Goal: Transaction & Acquisition: Subscribe to service/newsletter

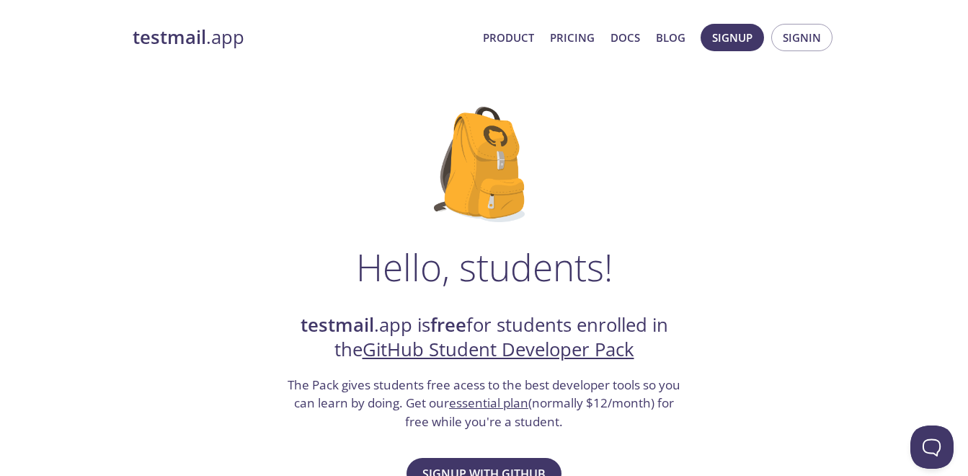
scroll to position [144, 0]
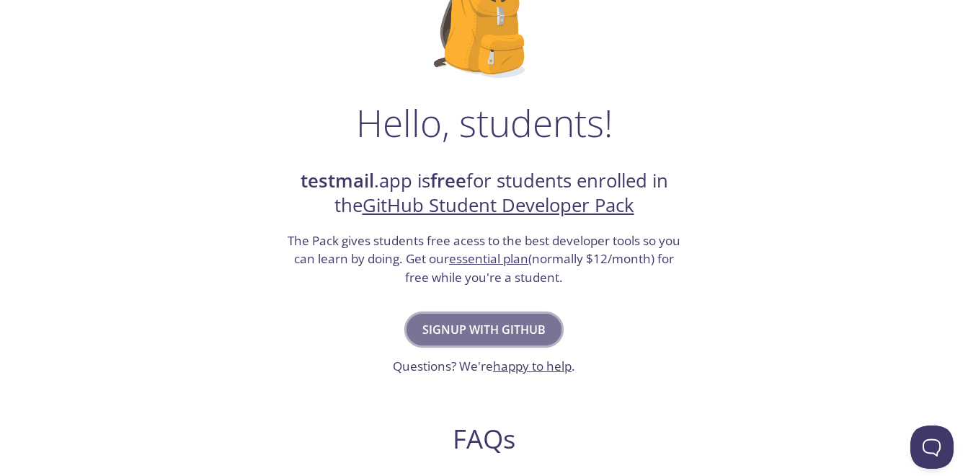
click at [501, 326] on span "Signup with GitHub" at bounding box center [483, 329] width 123 height 20
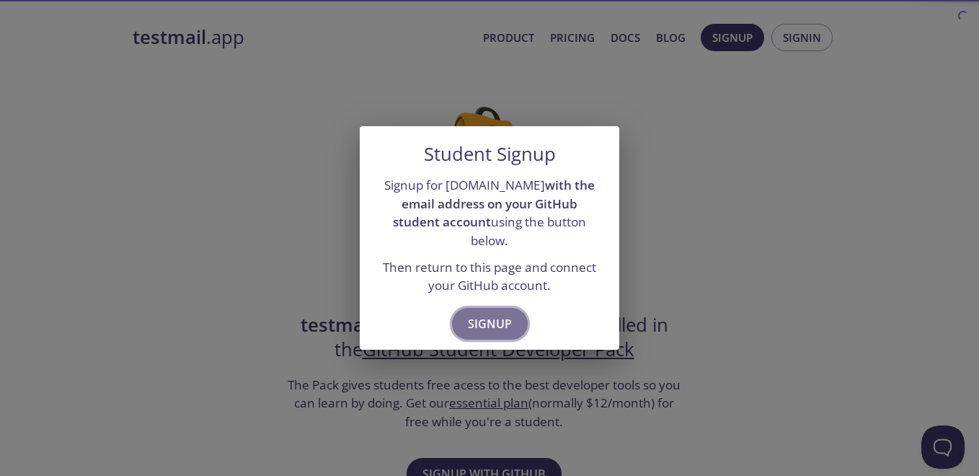
click at [502, 313] on span "Signup" at bounding box center [490, 323] width 44 height 20
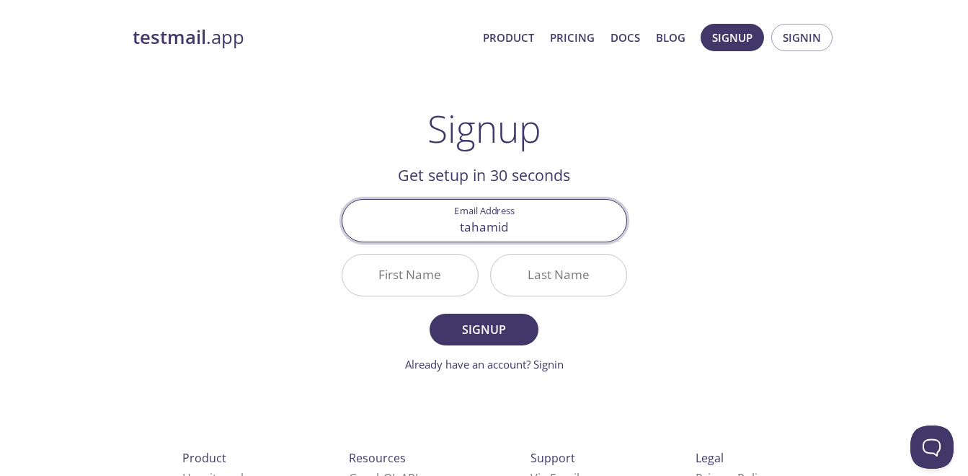
type input "[EMAIL_ADDRESS][DOMAIN_NAME]"
click at [448, 272] on input "First Name" at bounding box center [409, 274] width 135 height 41
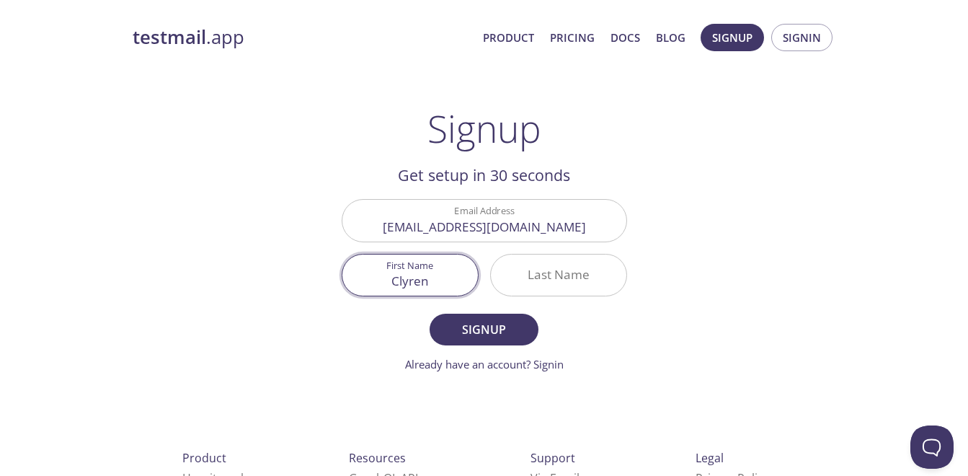
type input "Clyren"
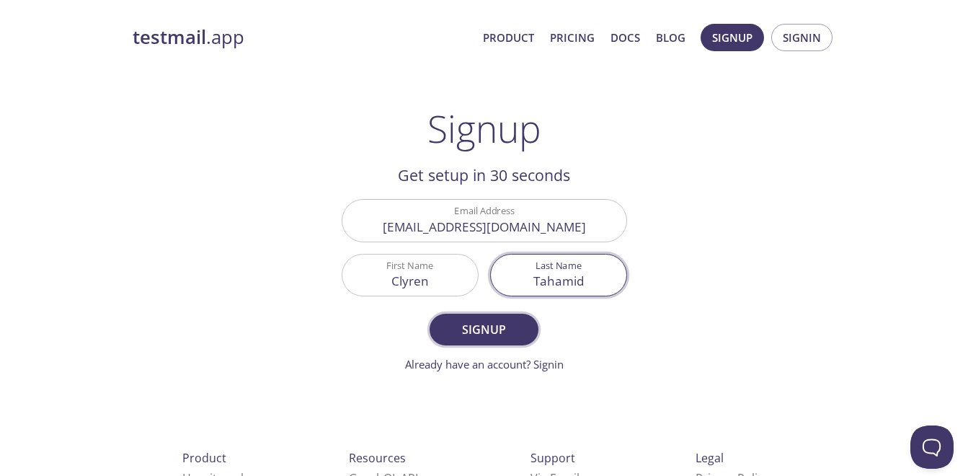
type input "Tahamid"
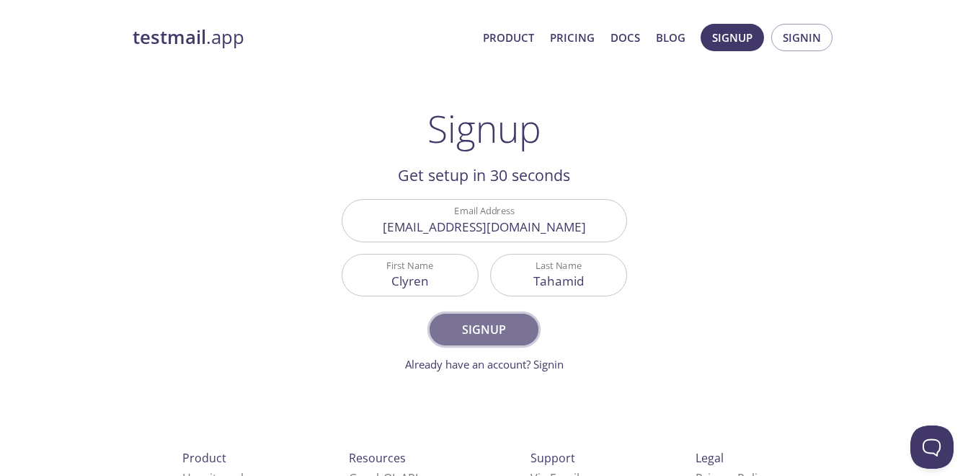
click at [471, 318] on button "Signup" at bounding box center [483, 329] width 108 height 32
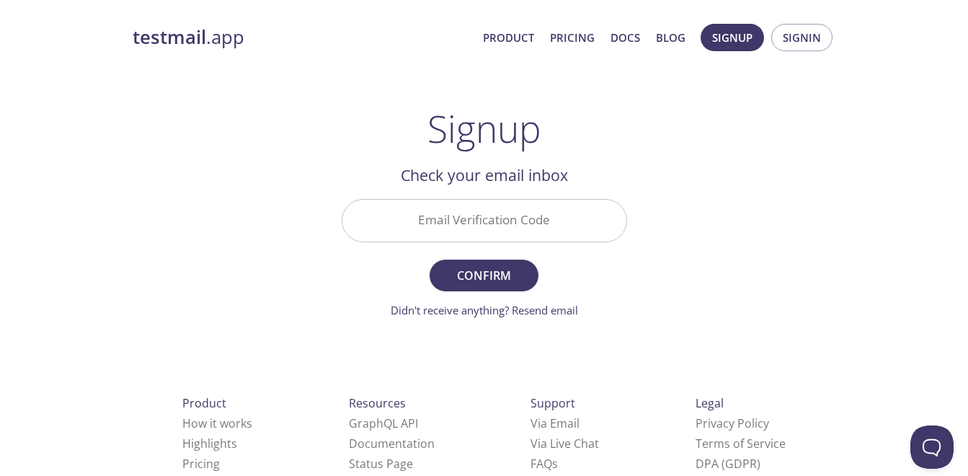
click at [577, 223] on input "Email Verification Code" at bounding box center [484, 220] width 284 height 41
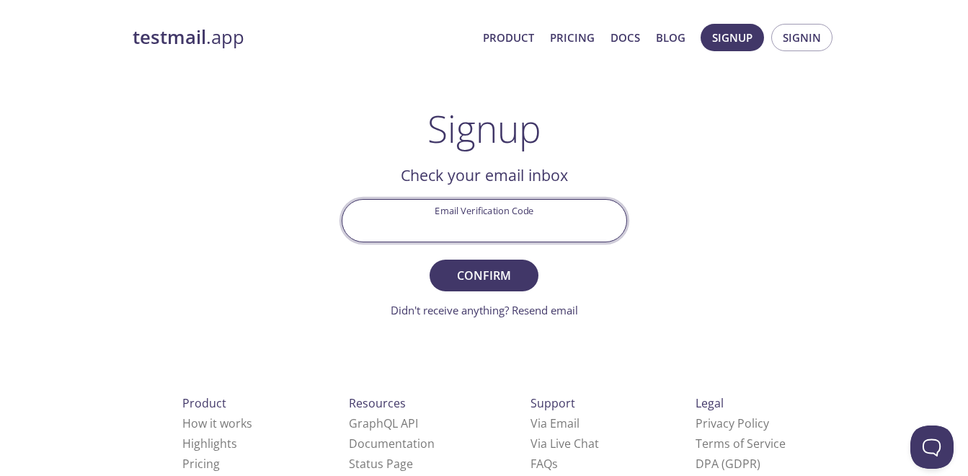
paste input "AQ8UTK1"
type input "AQ8UTK1"
click at [499, 282] on span "Confirm" at bounding box center [483, 275] width 76 height 20
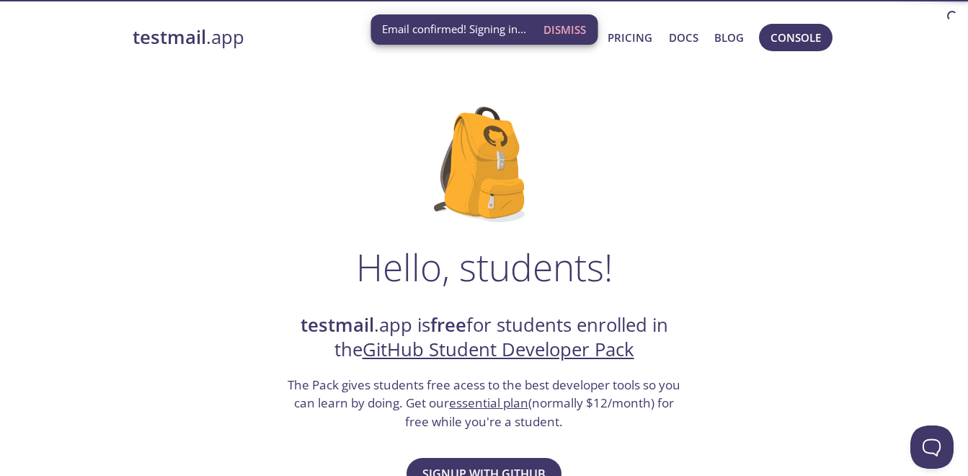
scroll to position [144, 0]
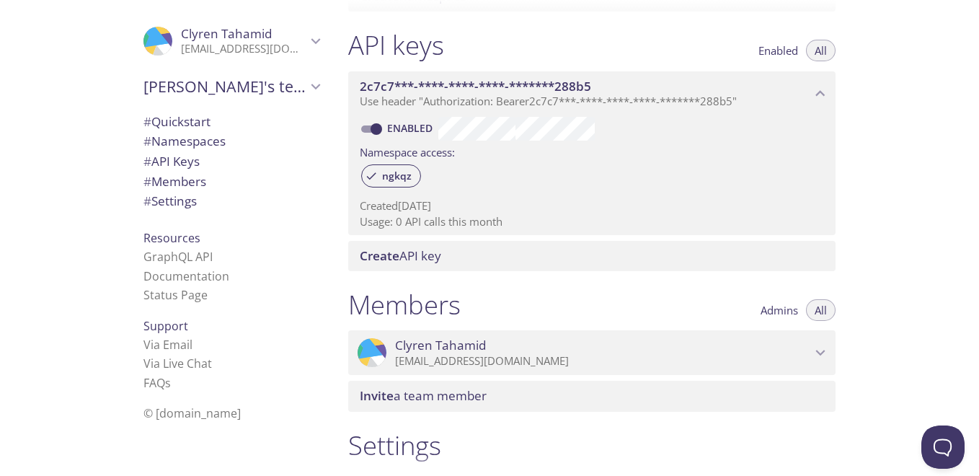
scroll to position [288, 0]
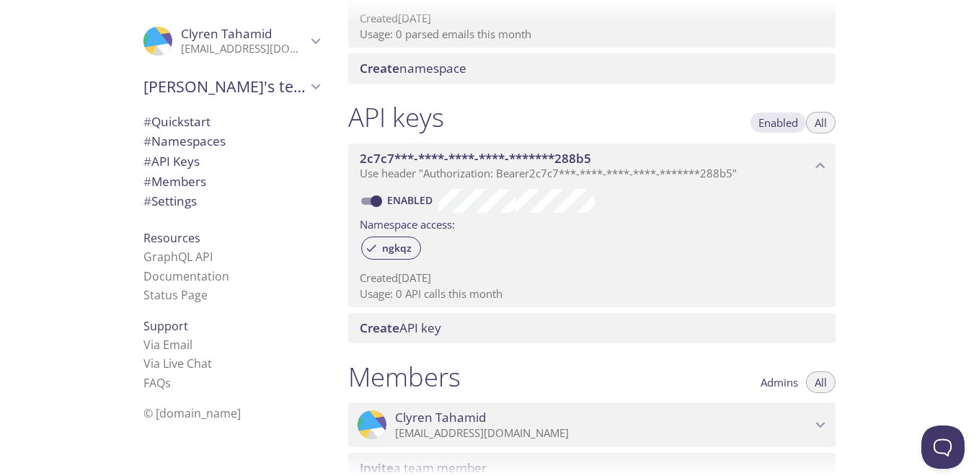
click at [800, 122] on button "Enabled" at bounding box center [777, 123] width 57 height 22
click at [810, 122] on button "All" at bounding box center [821, 123] width 30 height 22
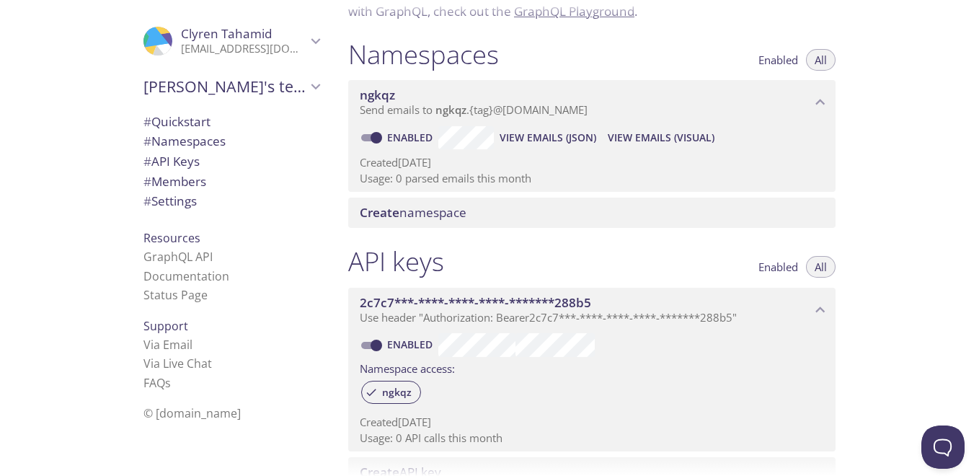
scroll to position [0, 0]
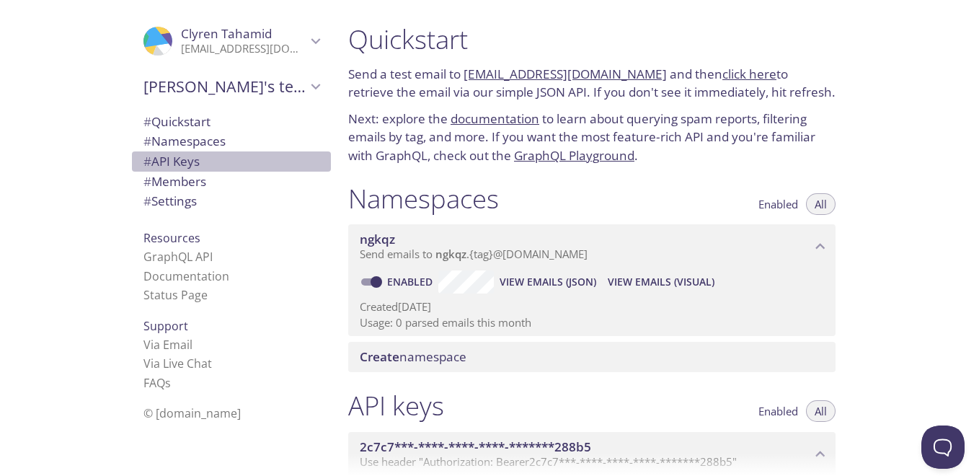
click at [179, 161] on span "# API Keys" at bounding box center [171, 161] width 56 height 17
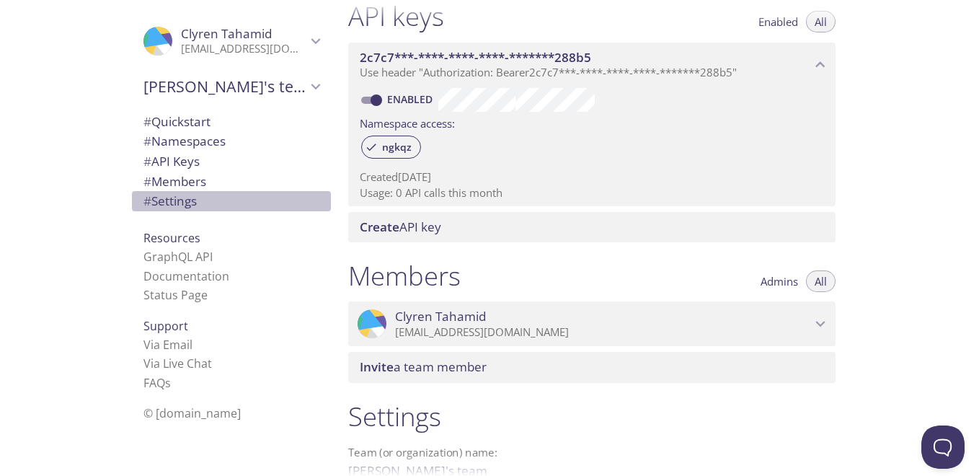
click at [184, 193] on span "# Settings" at bounding box center [169, 200] width 53 height 17
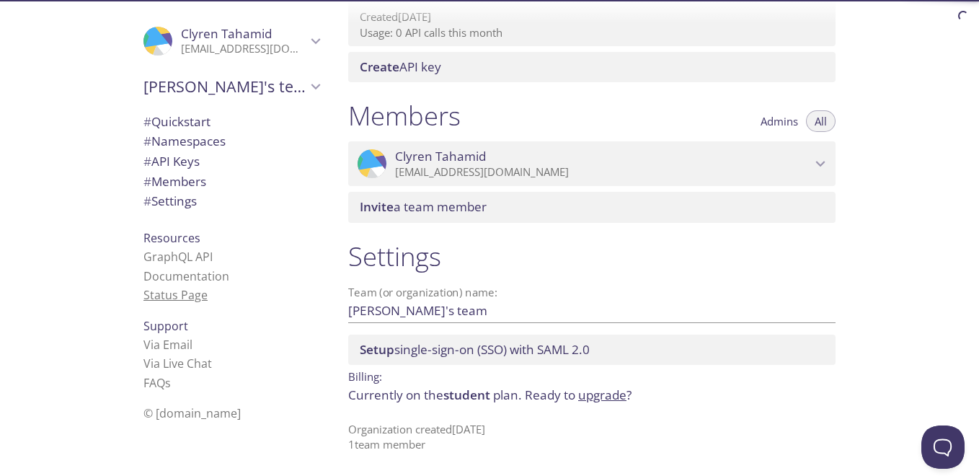
click at [162, 298] on link "Status Page" at bounding box center [175, 295] width 64 height 16
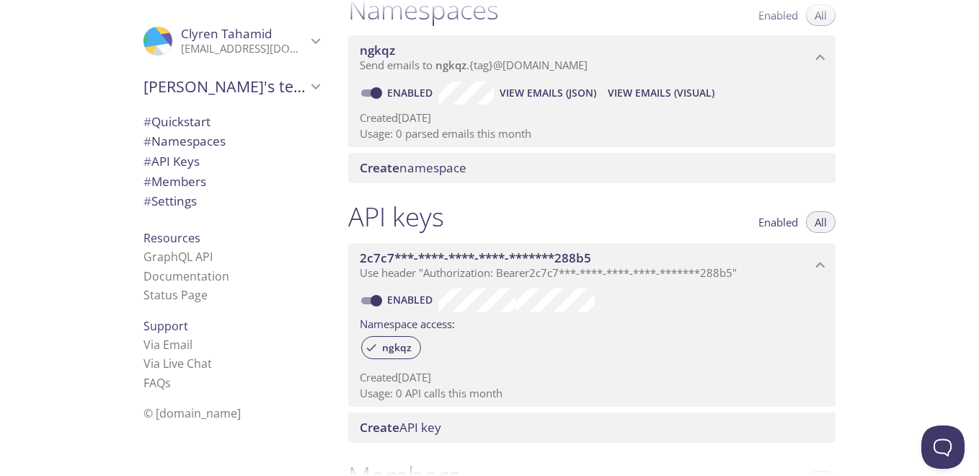
scroll to position [0, 0]
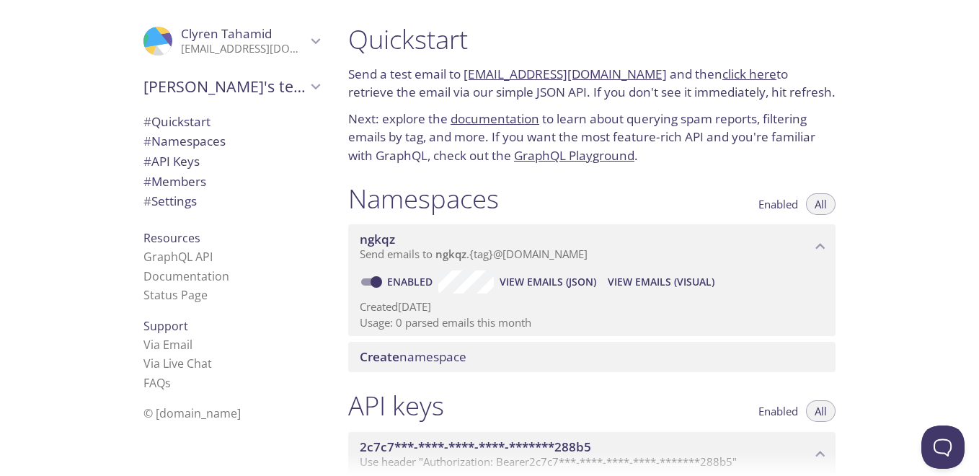
click at [722, 74] on link "click here" at bounding box center [749, 74] width 54 height 17
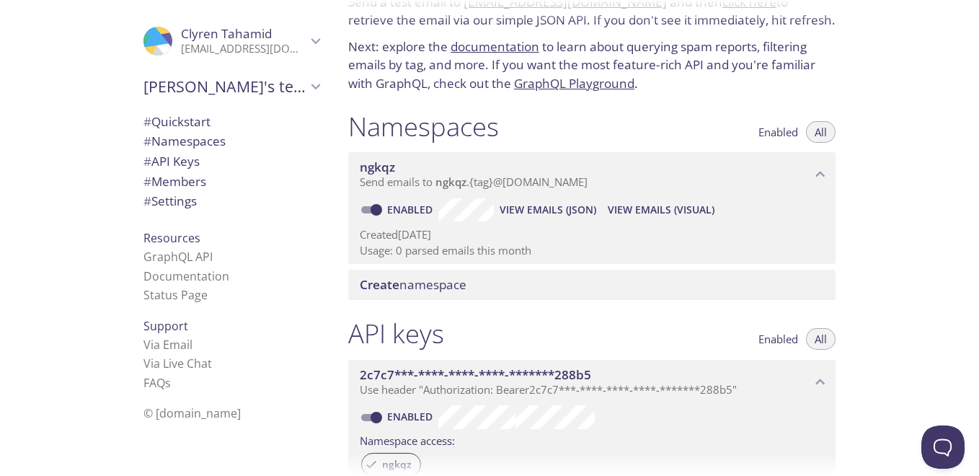
scroll to position [144, 0]
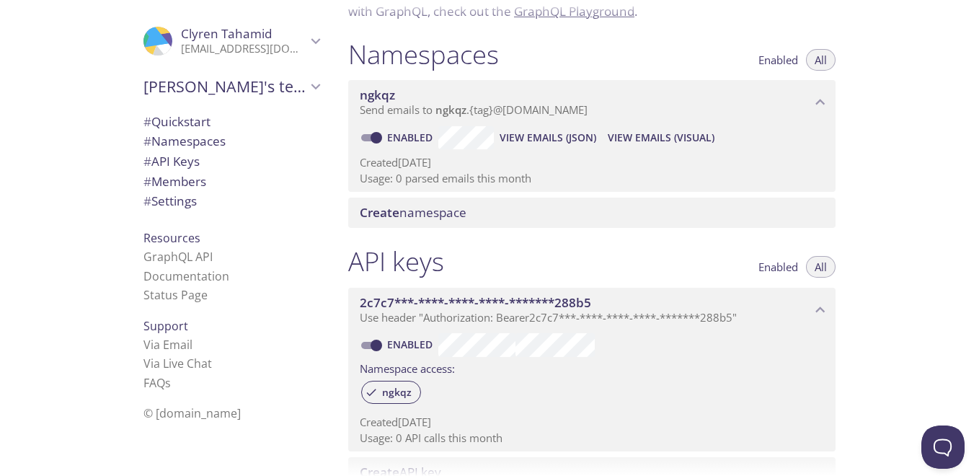
click at [491, 211] on span "Create namespace" at bounding box center [595, 213] width 470 height 16
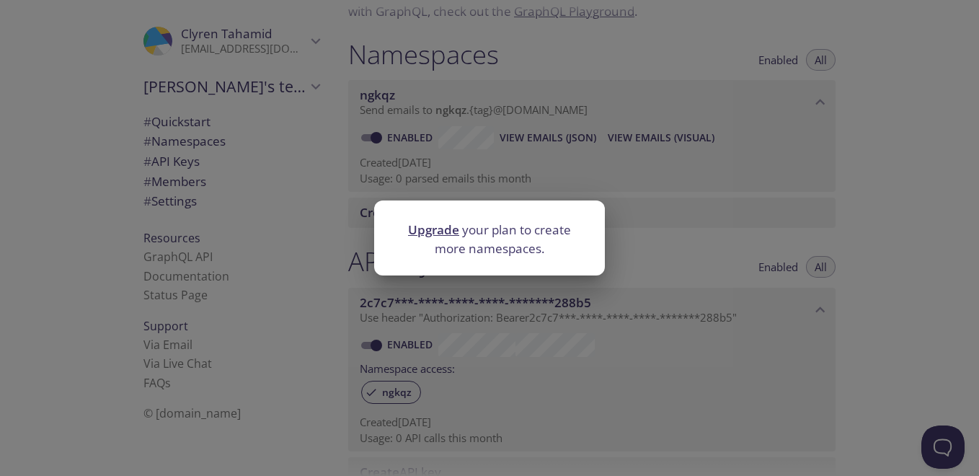
click at [650, 226] on div "Upgrade your plan to create more namespaces." at bounding box center [489, 238] width 979 height 476
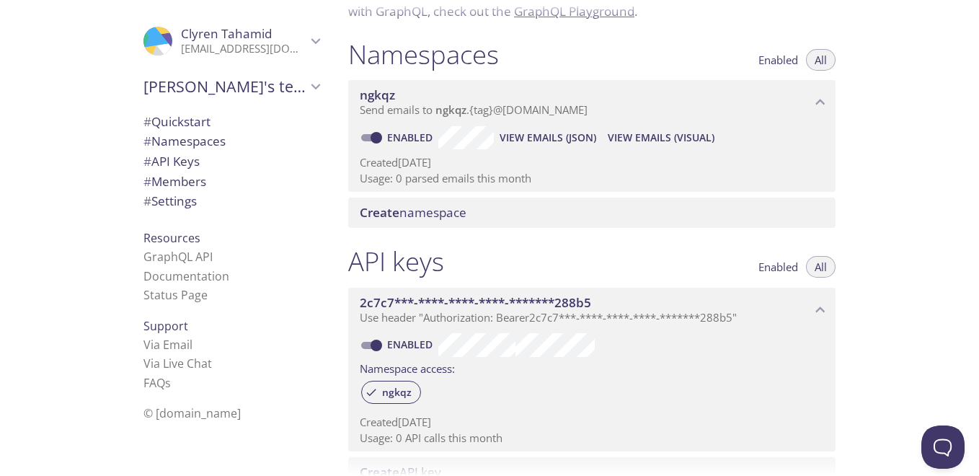
scroll to position [0, 0]
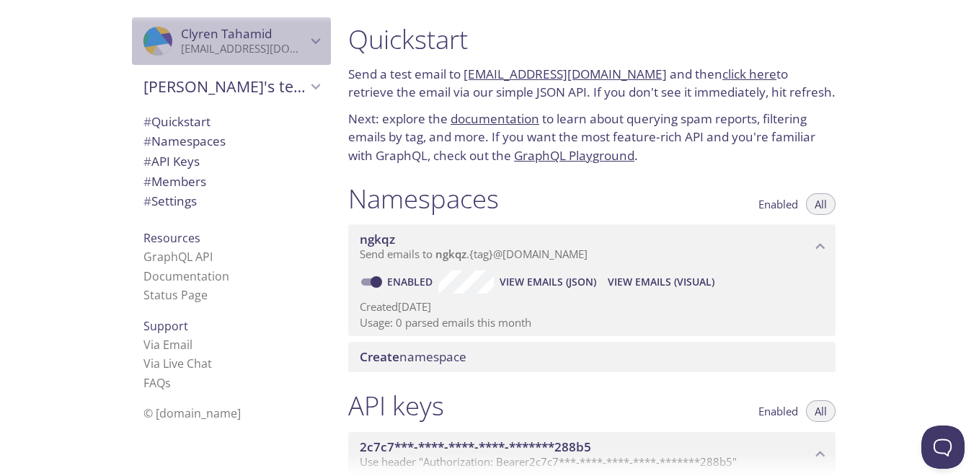
click at [181, 38] on span "Clyren Tahamid" at bounding box center [226, 33] width 91 height 17
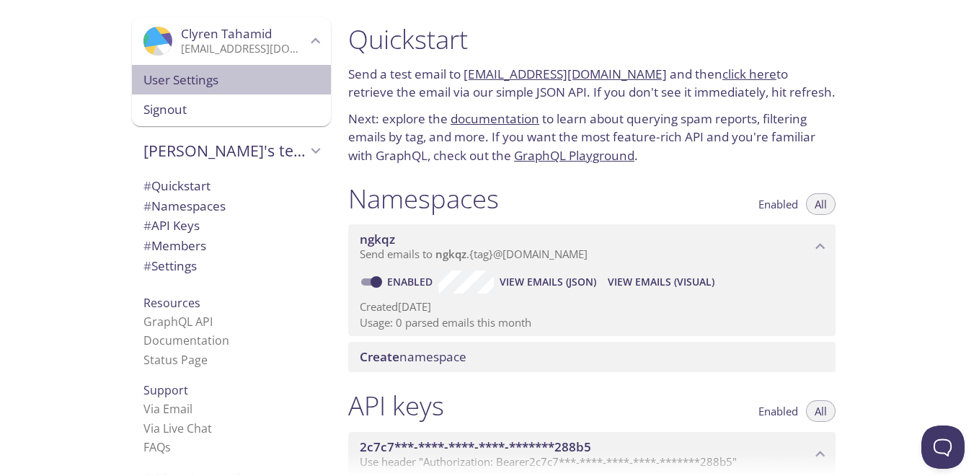
click at [178, 87] on span "User Settings" at bounding box center [231, 80] width 176 height 19
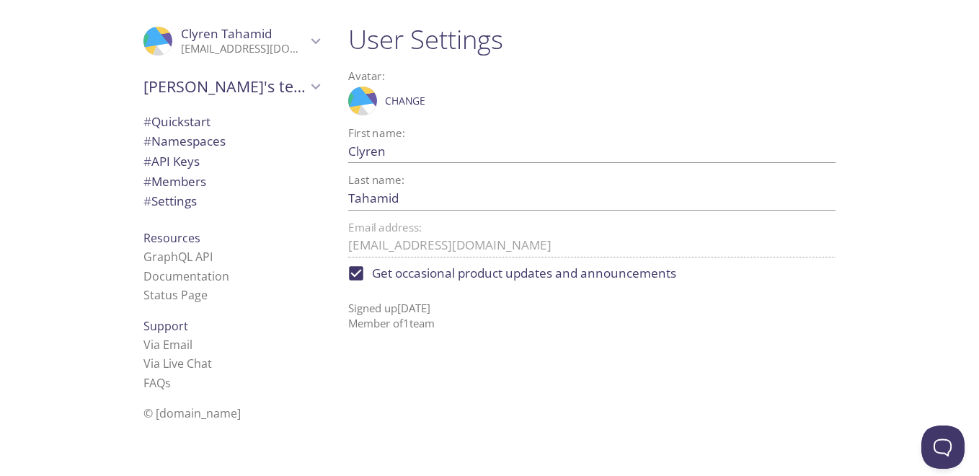
click at [165, 124] on span "# Quickstart" at bounding box center [176, 121] width 67 height 17
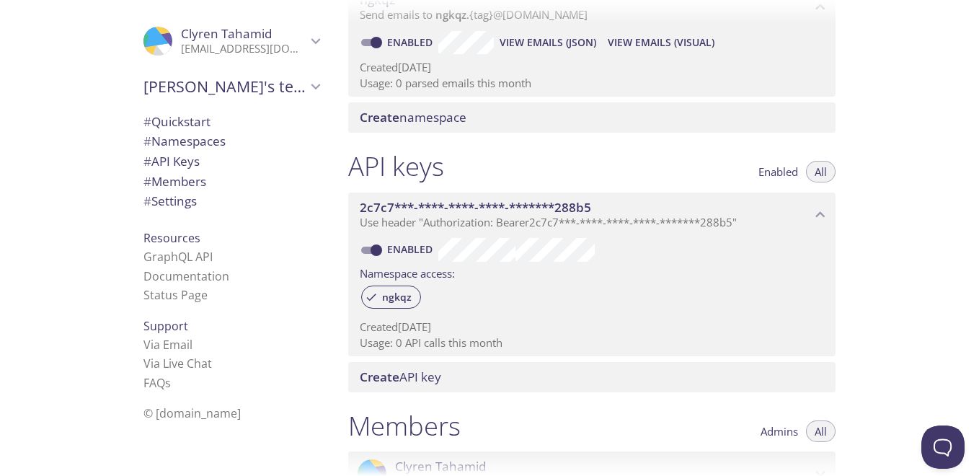
scroll to position [383, 0]
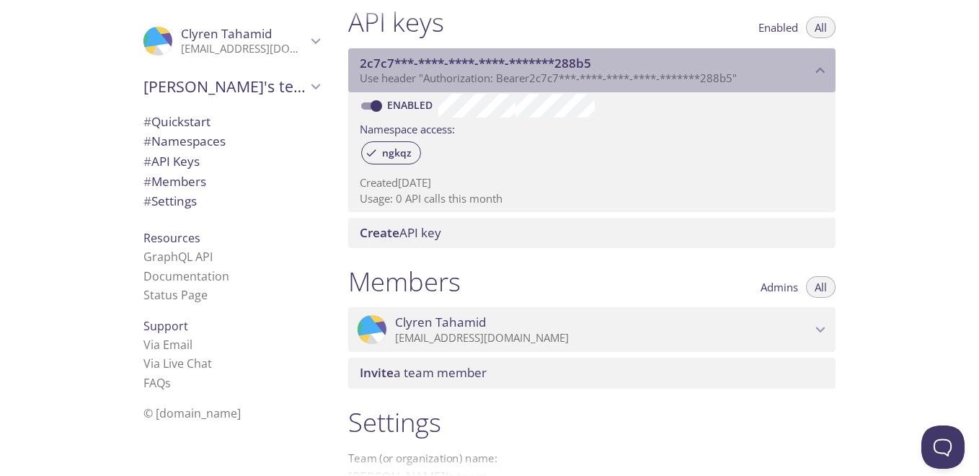
click at [757, 68] on span "2c7c7***-****-****-****-*******288b5" at bounding box center [585, 63] width 451 height 16
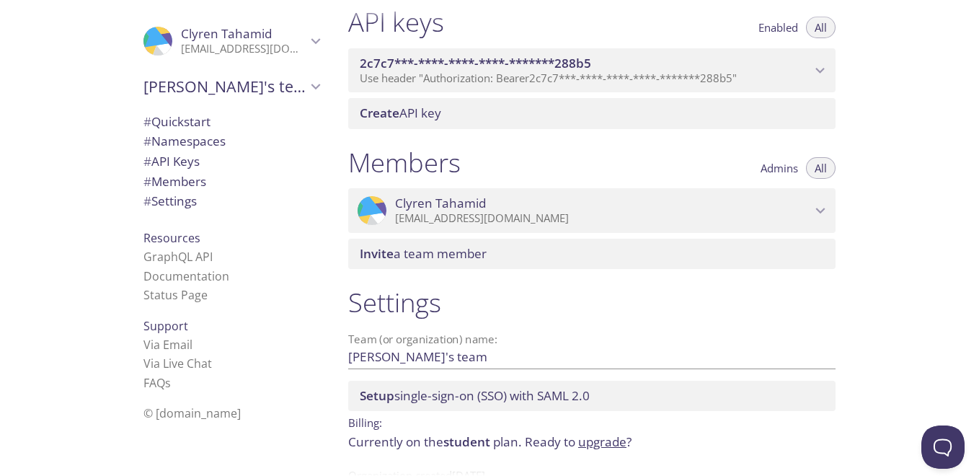
click at [757, 68] on span "2c7c7***-****-****-****-*******288b5" at bounding box center [585, 63] width 451 height 16
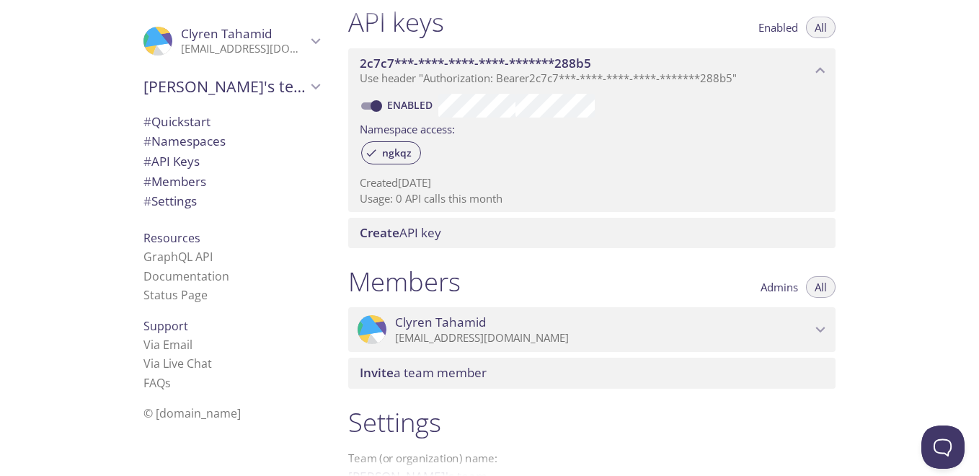
scroll to position [527, 0]
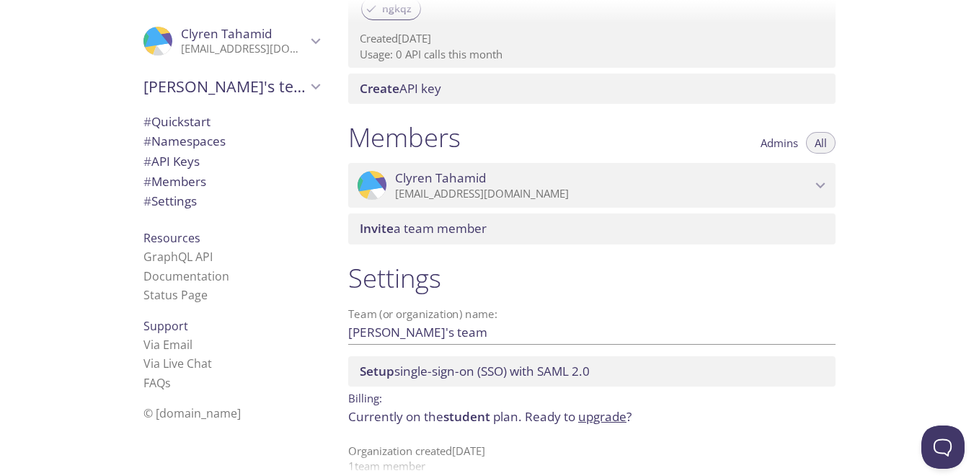
click at [803, 187] on p "[EMAIL_ADDRESS][DOMAIN_NAME]" at bounding box center [603, 194] width 416 height 14
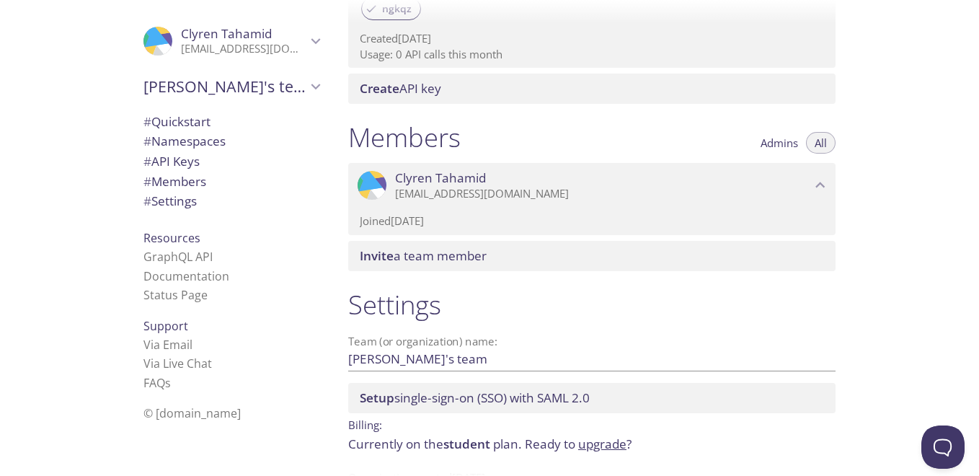
scroll to position [576, 0]
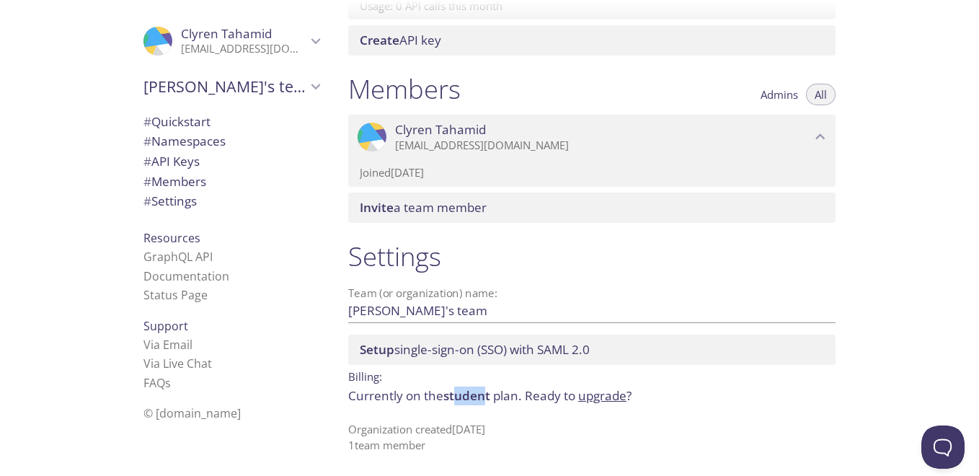
drag, startPoint x: 455, startPoint y: 398, endPoint x: 485, endPoint y: 397, distance: 29.6
click at [485, 397] on span "student" at bounding box center [466, 395] width 47 height 17
click at [493, 397] on p "Currently on the student plan. Ready to upgrade ?" at bounding box center [591, 395] width 487 height 19
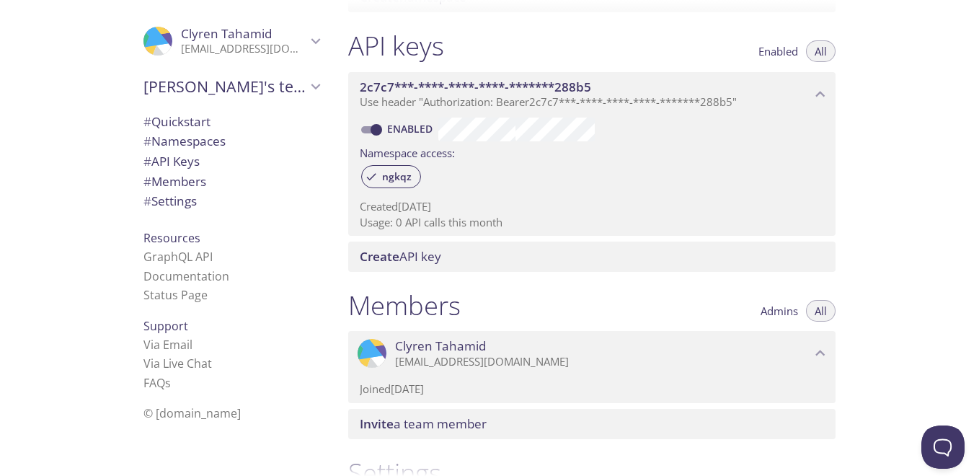
scroll to position [287, 0]
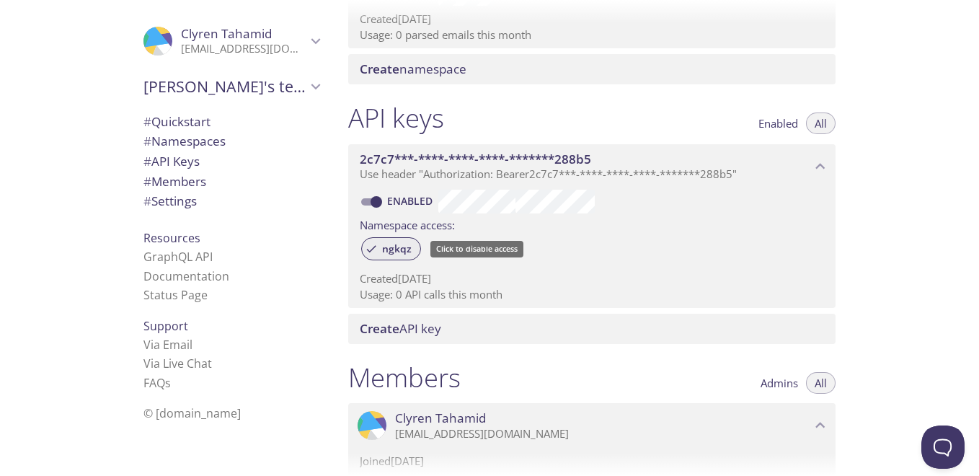
click at [396, 243] on span "ngkqz" at bounding box center [396, 248] width 47 height 13
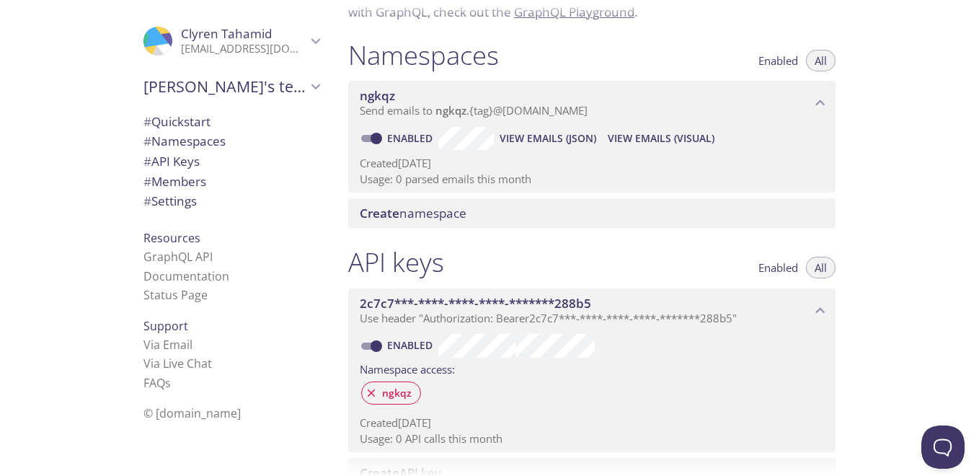
scroll to position [71, 0]
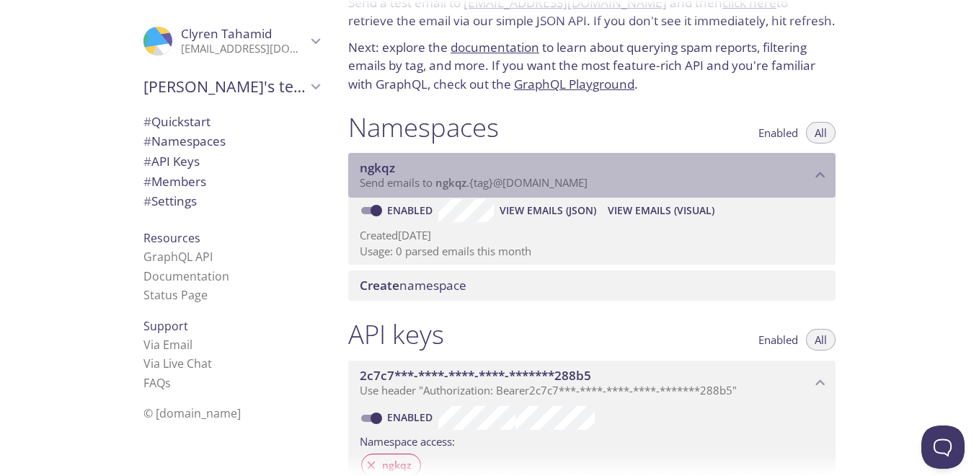
click at [388, 175] on span "ngkqz" at bounding box center [377, 167] width 35 height 17
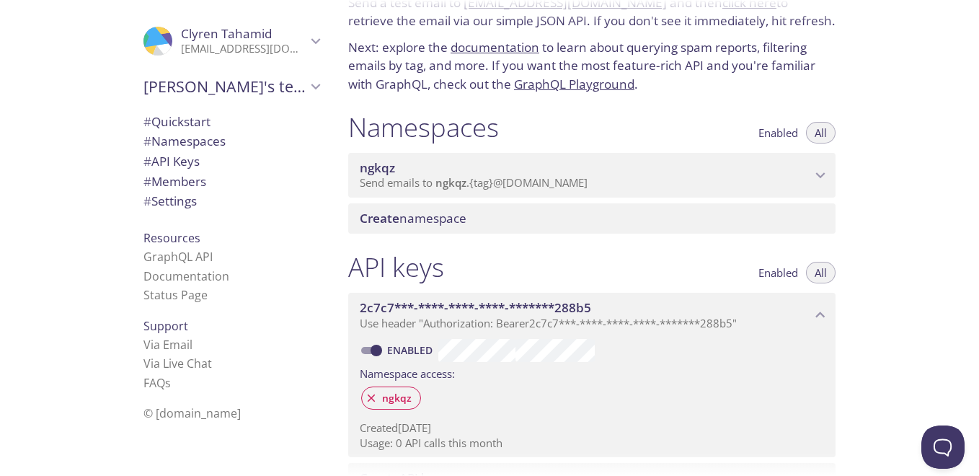
click at [527, 174] on span "ngkqz" at bounding box center [585, 168] width 451 height 16
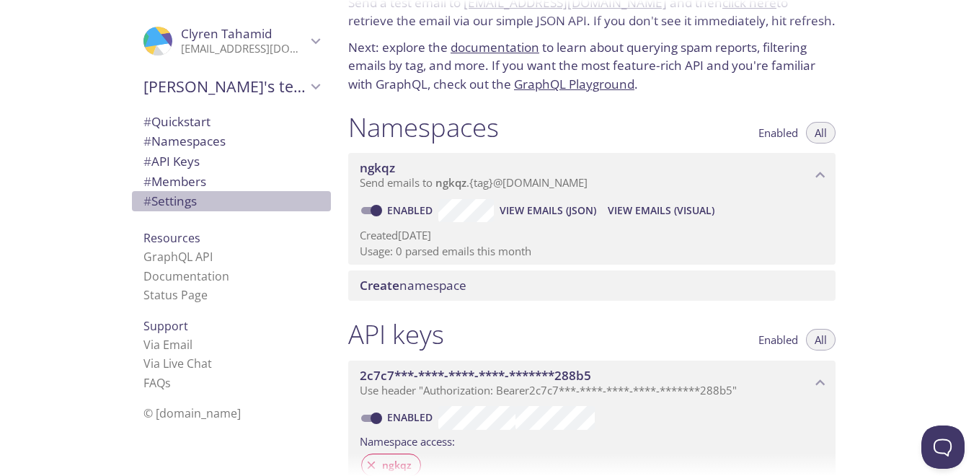
click at [181, 197] on span "# Settings" at bounding box center [169, 200] width 53 height 17
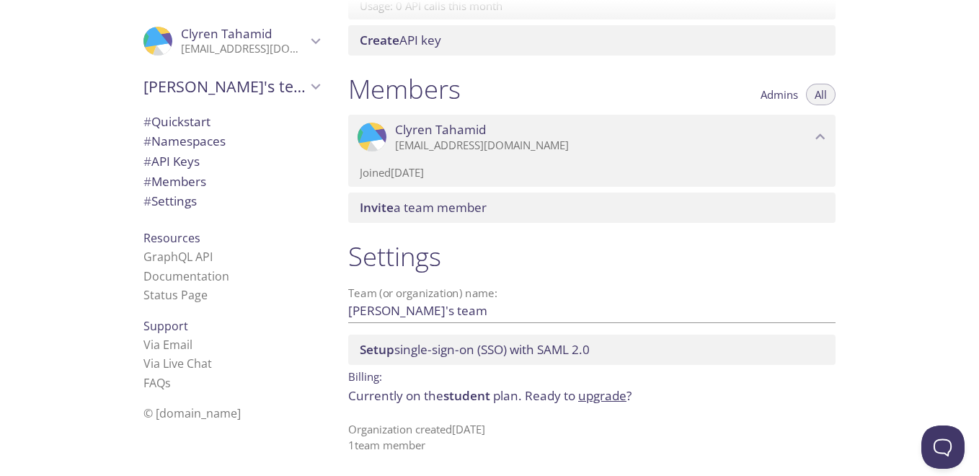
click at [184, 188] on span "# Members" at bounding box center [174, 181] width 63 height 17
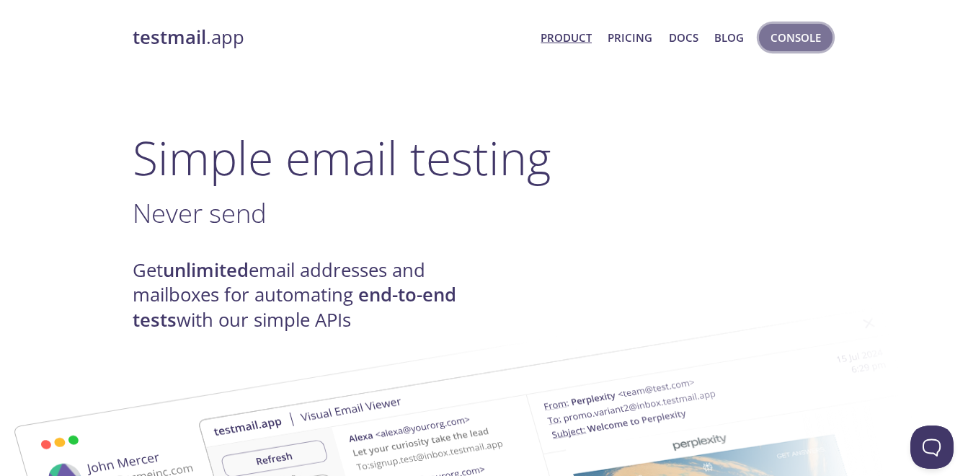
click at [811, 50] on button "Console" at bounding box center [795, 37] width 73 height 27
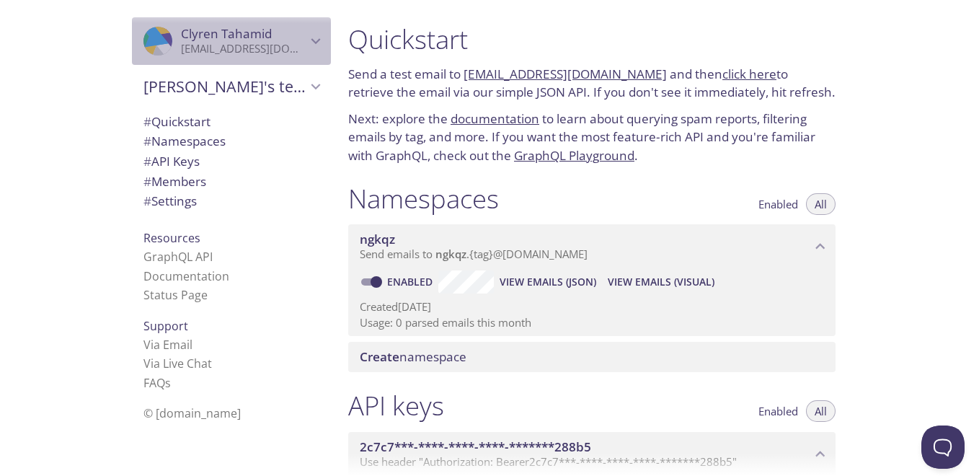
click at [306, 32] on icon "Clyren Tahamid" at bounding box center [315, 41] width 19 height 19
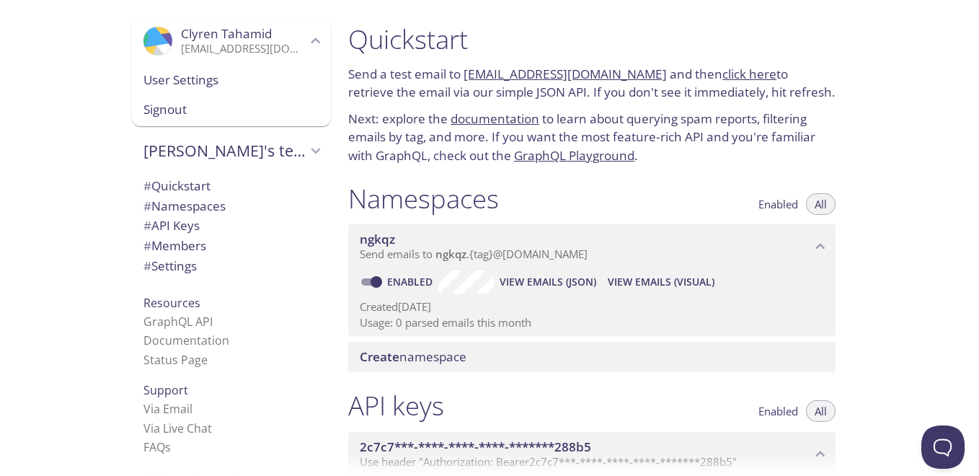
click at [236, 38] on span "Clyren Tahamid" at bounding box center [226, 33] width 91 height 17
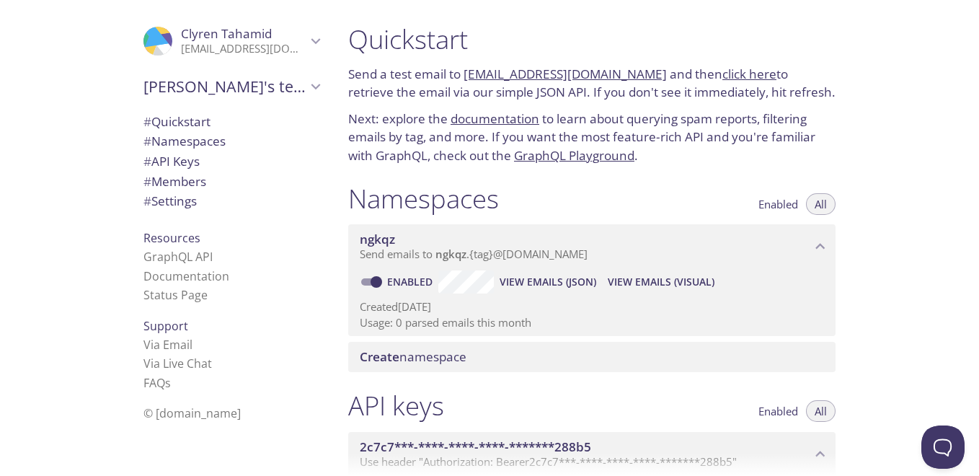
click at [226, 42] on p "[EMAIL_ADDRESS][DOMAIN_NAME]" at bounding box center [243, 49] width 125 height 14
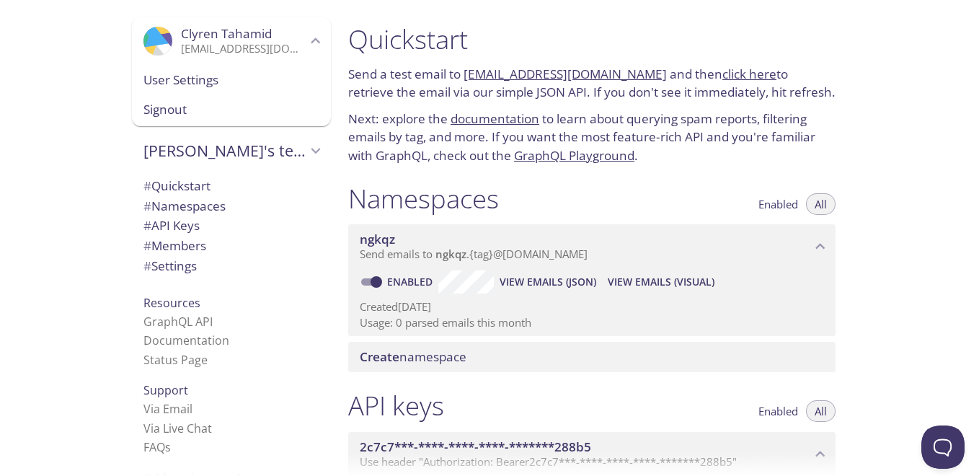
click at [192, 89] on span "User Settings" at bounding box center [231, 80] width 176 height 19
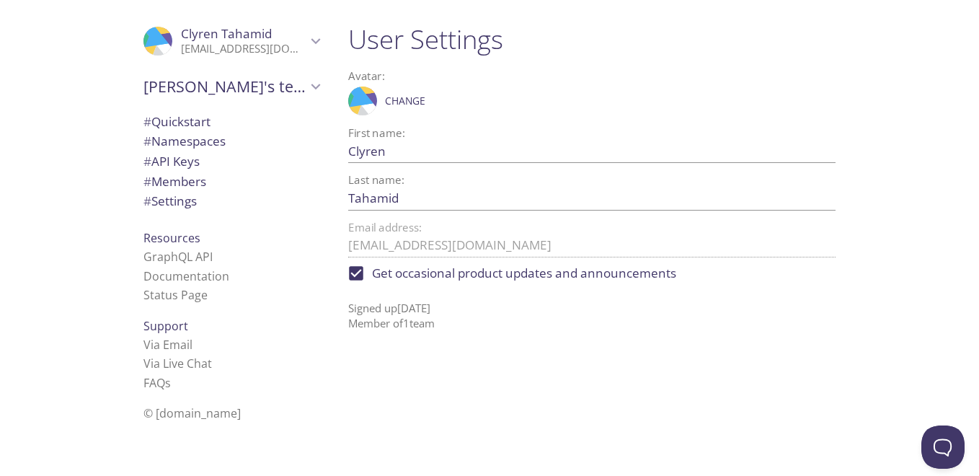
click at [194, 156] on span "# API Keys" at bounding box center [231, 161] width 176 height 19
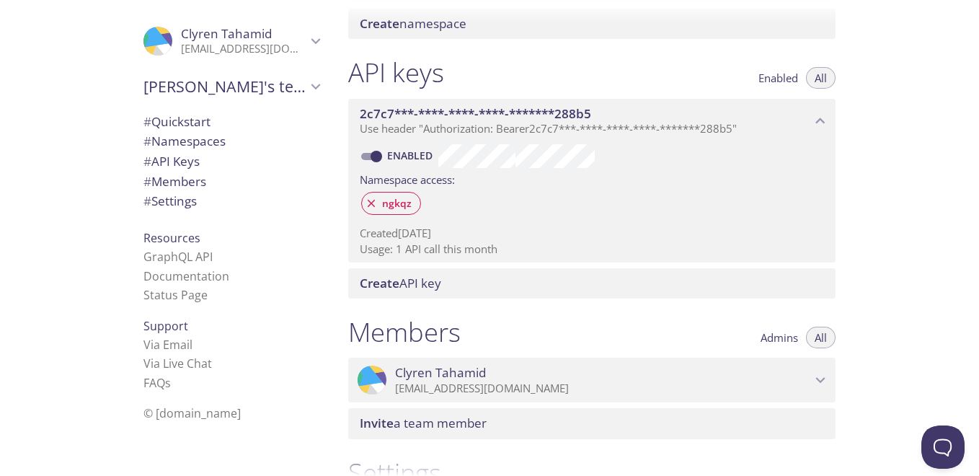
scroll to position [477, 0]
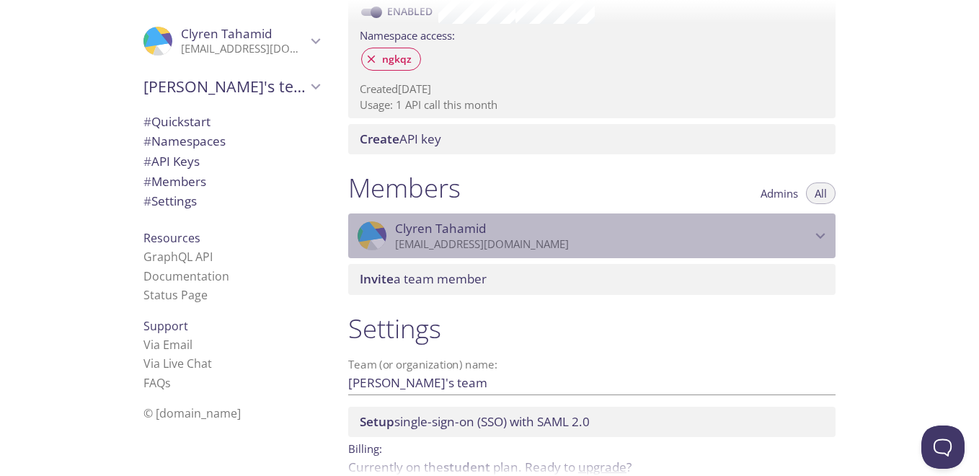
click at [824, 240] on icon "Clyren Tahamid" at bounding box center [820, 235] width 19 height 19
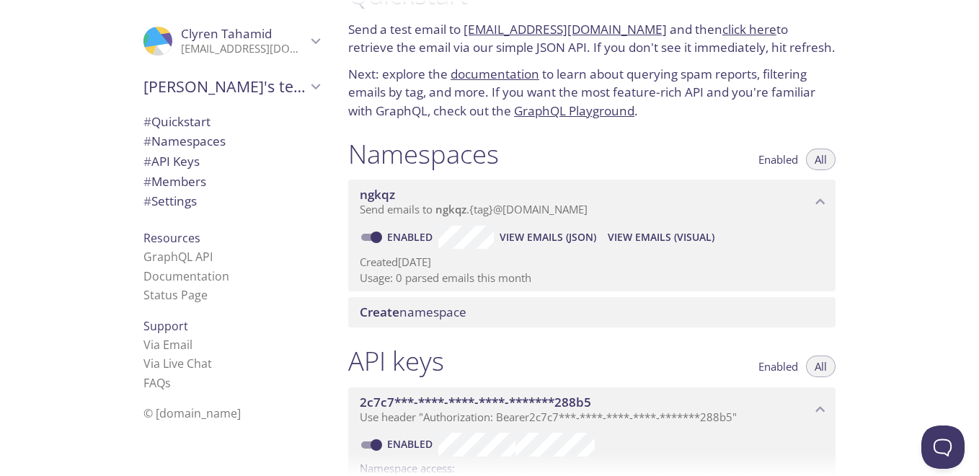
scroll to position [189, 0]
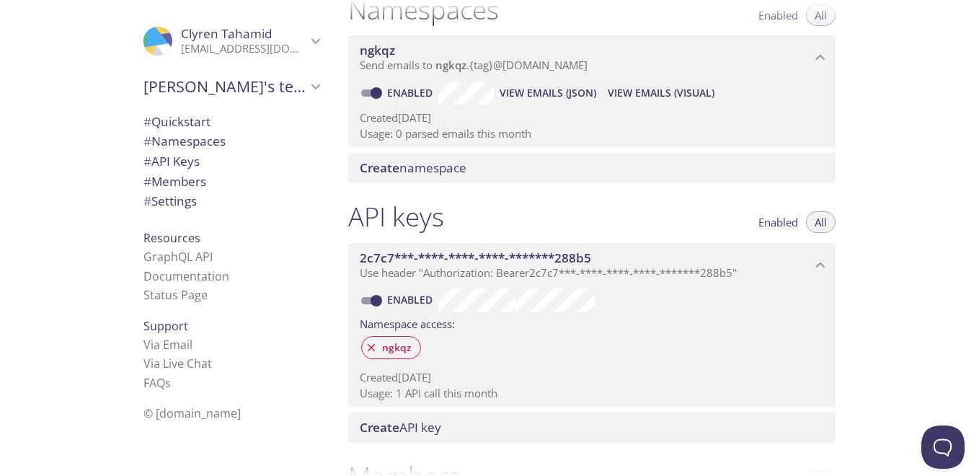
click at [529, 95] on span "View Emails (JSON)" at bounding box center [547, 92] width 97 height 17
click at [555, 87] on span "View Emails (JSON)" at bounding box center [547, 92] width 97 height 17
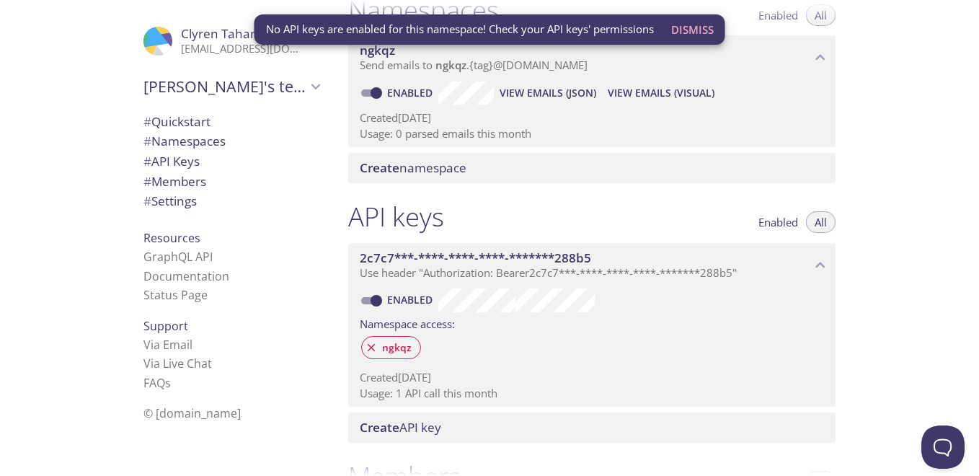
click at [646, 97] on span "View Emails (Visual)" at bounding box center [660, 92] width 107 height 17
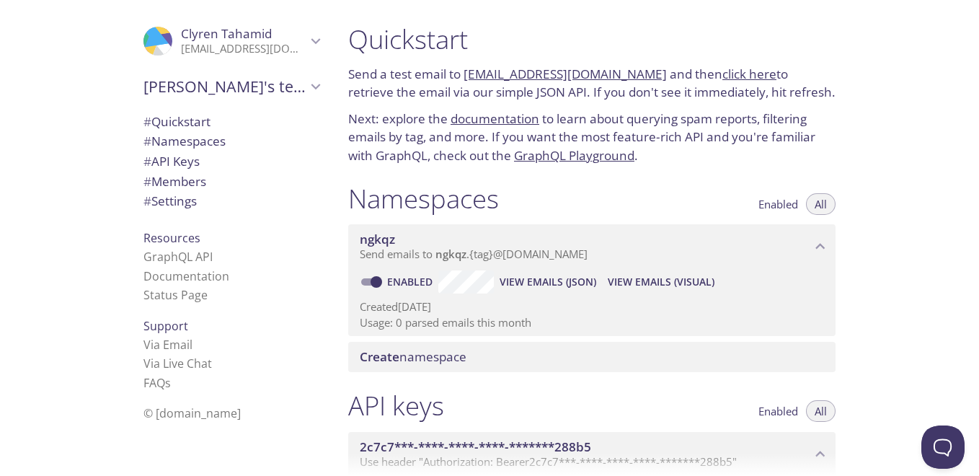
scroll to position [144, 0]
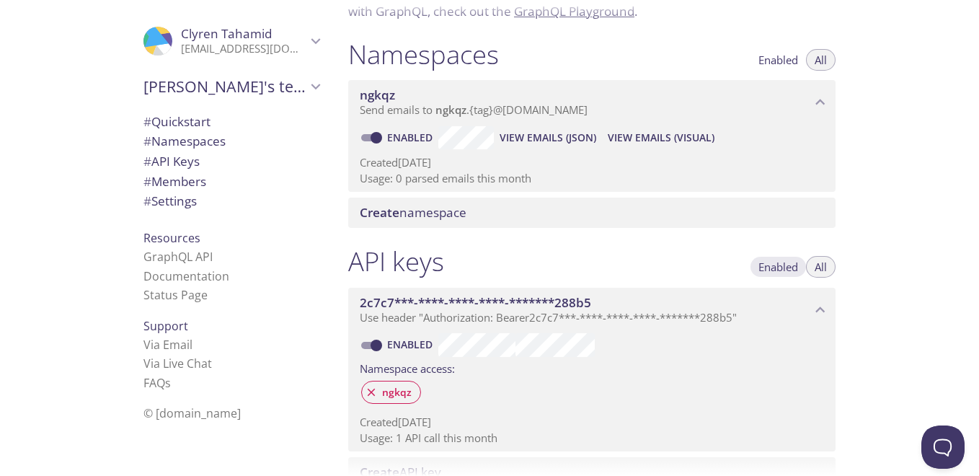
click at [779, 267] on span "Enabled" at bounding box center [778, 267] width 40 height 0
click at [806, 267] on button "All" at bounding box center [821, 267] width 30 height 22
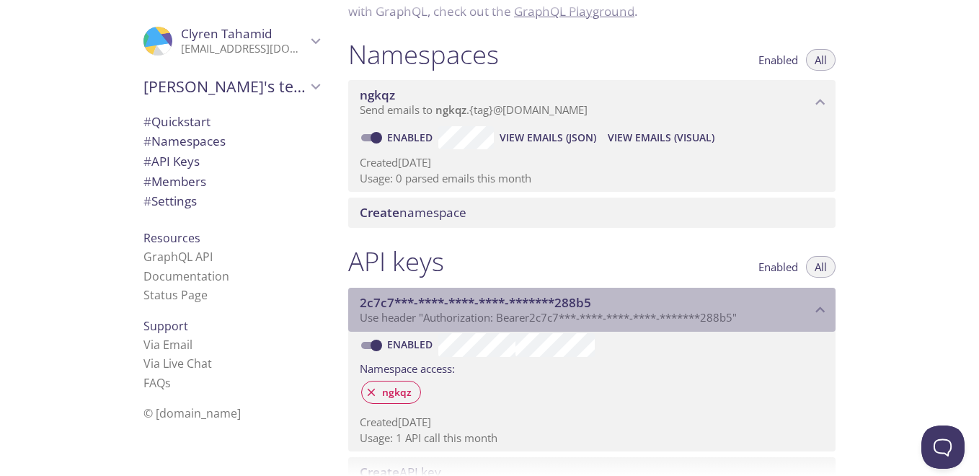
click at [756, 320] on p "Use header "Authorization: Bearer 2c7c7***-****-****-****-*******288b5 "" at bounding box center [585, 318] width 451 height 14
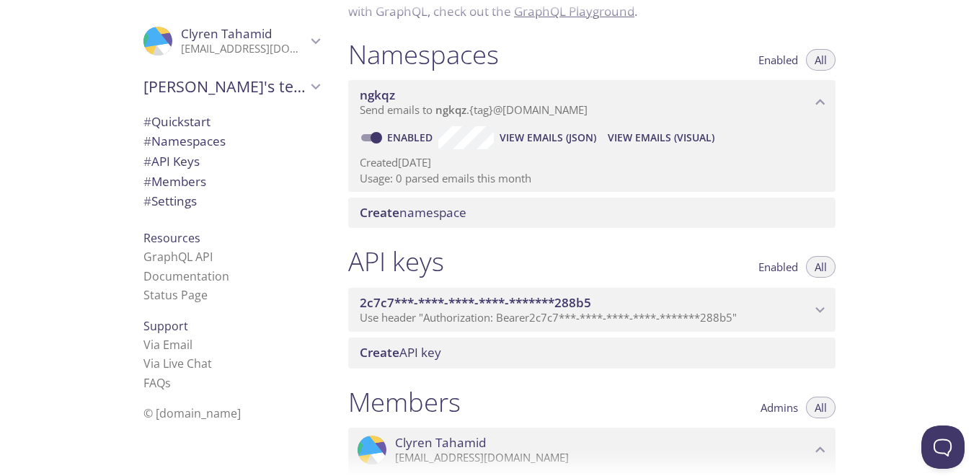
click at [747, 320] on p "Use header "Authorization: Bearer 2c7c7***-****-****-****-*******288b5 "" at bounding box center [585, 318] width 451 height 14
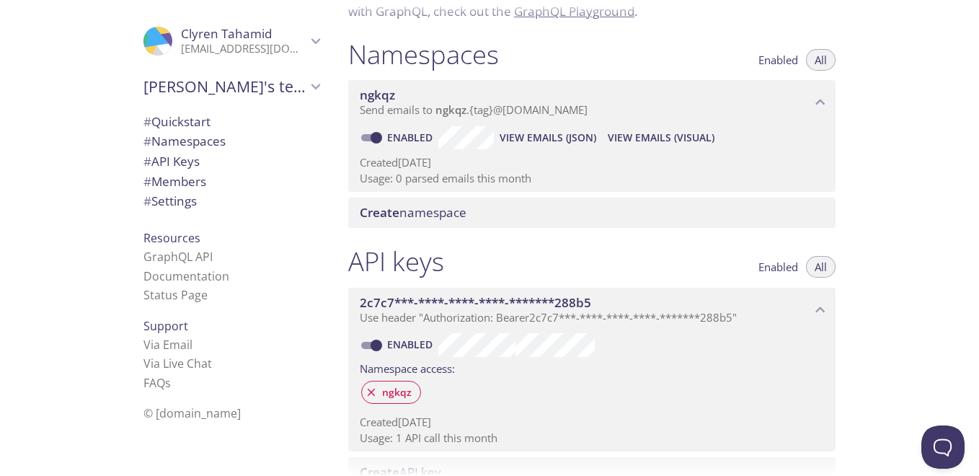
scroll to position [216, 0]
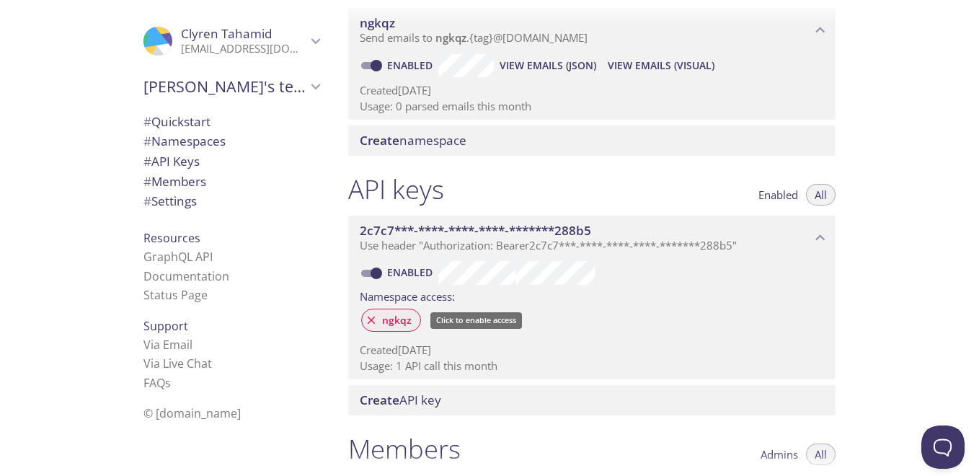
click at [374, 321] on span "ngkqz" at bounding box center [396, 319] width 47 height 13
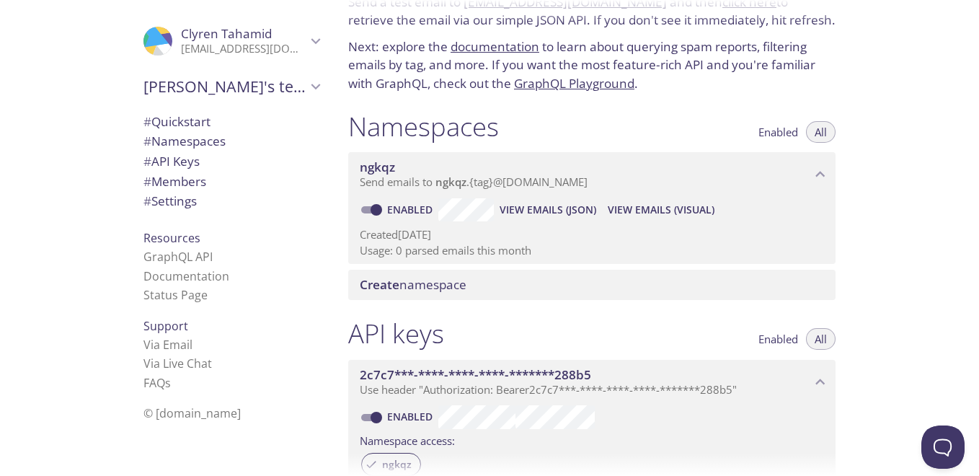
click at [539, 210] on span "View Emails (JSON)" at bounding box center [547, 209] width 97 height 17
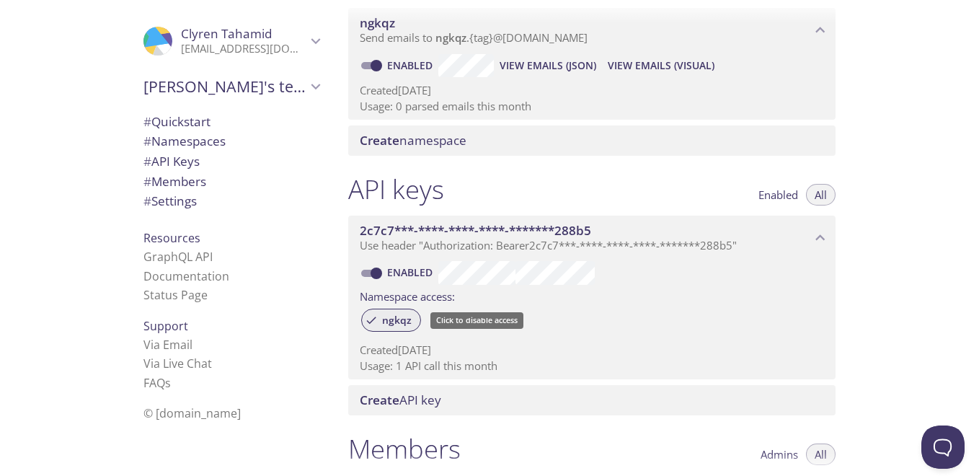
click at [398, 317] on span "ngkqz" at bounding box center [396, 319] width 47 height 13
click at [393, 313] on span "ngkqz" at bounding box center [396, 319] width 47 height 13
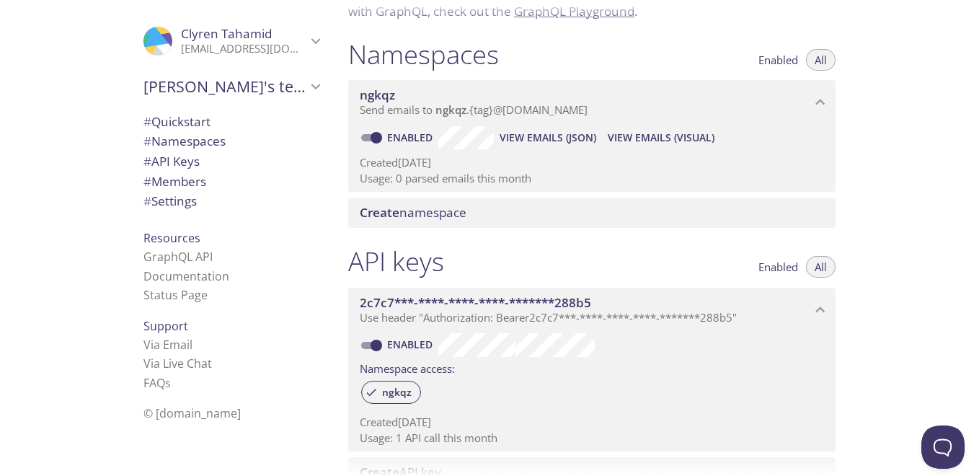
scroll to position [0, 0]
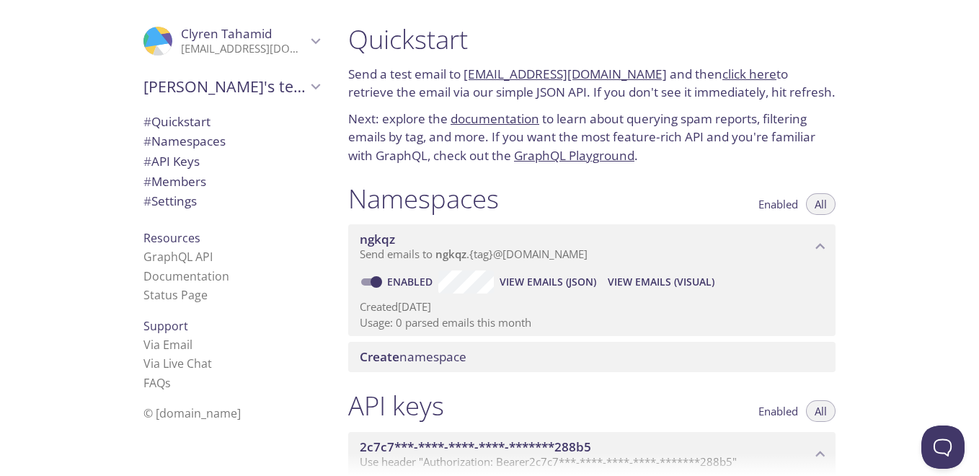
click at [308, 47] on icon "Clyren Tahamid" at bounding box center [315, 41] width 19 height 19
